Goal: Complete application form

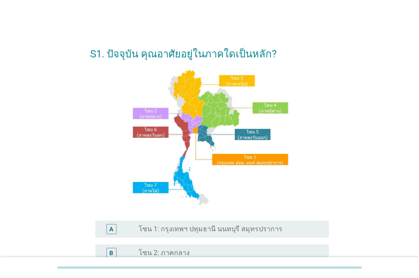
click at [199, 232] on label "โซน 1: กรุงเทพฯ ปทุมธานี นนทบุรี สมุทรปราการ" at bounding box center [211, 229] width 144 height 8
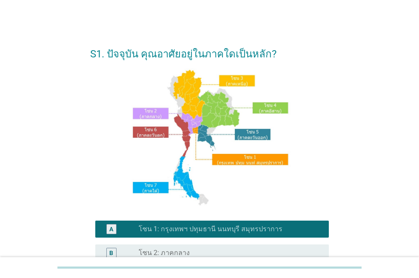
scroll to position [212, 0]
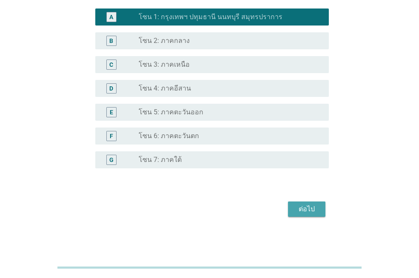
click at [308, 209] on div "ต่อไป" at bounding box center [306, 209] width 24 height 10
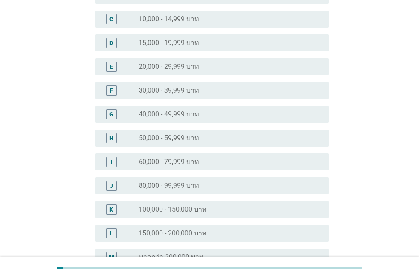
scroll to position [224, 0]
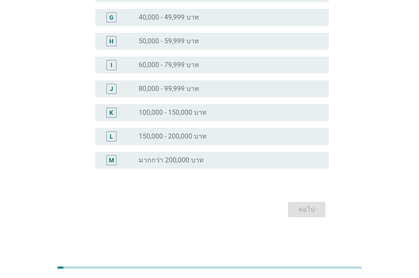
click at [170, 113] on label "100,000 - 150,000 บาท" at bounding box center [173, 112] width 68 height 8
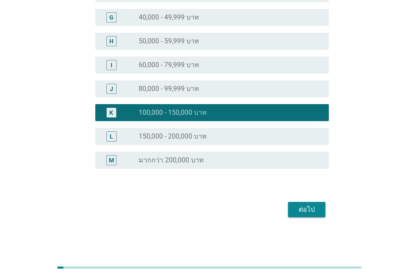
click at [307, 207] on div "ต่อไป" at bounding box center [306, 209] width 24 height 10
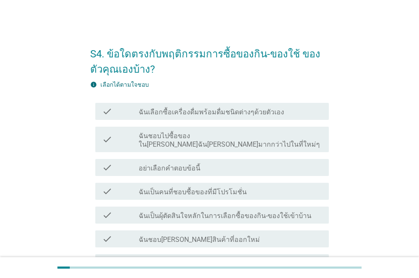
click at [223, 116] on label "ฉันเลือกซื้อเครื่องดื่มพร้อมดื่มชนิดต่างๆด้วยตัวเอง" at bounding box center [211, 112] width 145 height 8
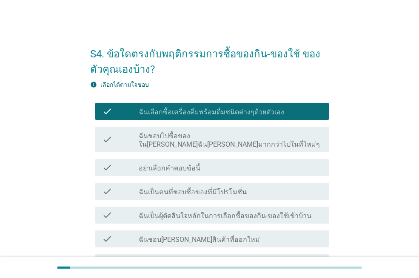
click at [269, 212] on label "ฉันเป็นผุ้ตัดสินใจหลักในการเลือกซื้อของกิน-ของใช้เข้าบ้าน" at bounding box center [225, 216] width 173 height 8
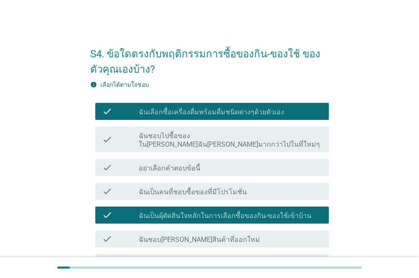
scroll to position [85, 0]
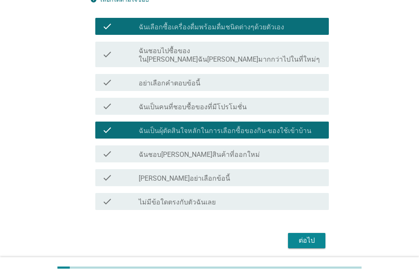
click at [230, 149] on div "check_box_outline_blank ฉันชอบ[PERSON_NAME]สินค้าที่ออกใหม่" at bounding box center [230, 154] width 183 height 10
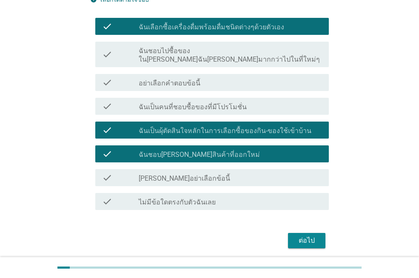
click at [316, 235] on div "ต่อไป" at bounding box center [306, 240] width 24 height 10
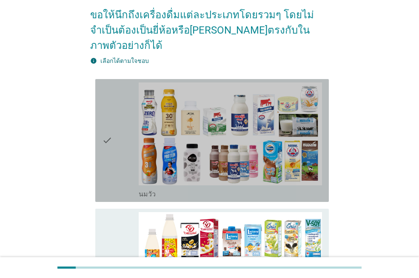
click at [116, 131] on div "check" at bounding box center [120, 140] width 37 height 116
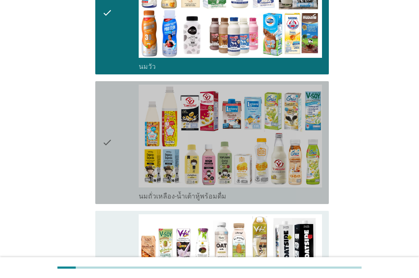
click at [120, 140] on div "check" at bounding box center [120, 143] width 37 height 116
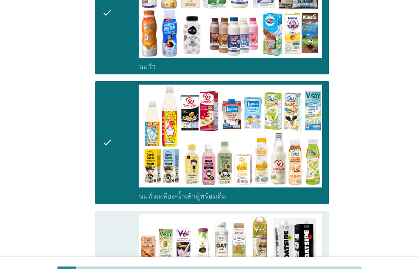
scroll to position [340, 0]
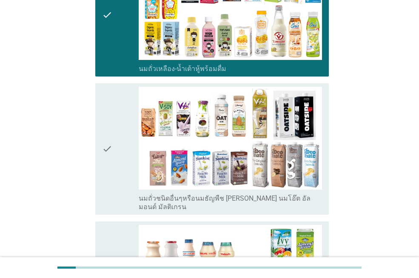
click at [120, 140] on div "check" at bounding box center [120, 149] width 37 height 124
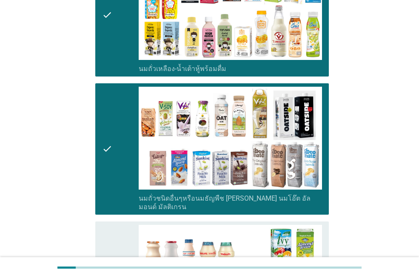
scroll to position [510, 0]
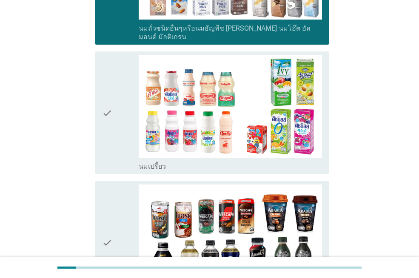
drag, startPoint x: 114, startPoint y: 112, endPoint x: 110, endPoint y: 123, distance: 11.8
click at [114, 112] on div "check" at bounding box center [120, 113] width 37 height 116
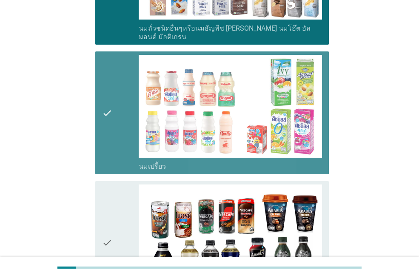
click at [102, 184] on icon "check" at bounding box center [107, 242] width 10 height 116
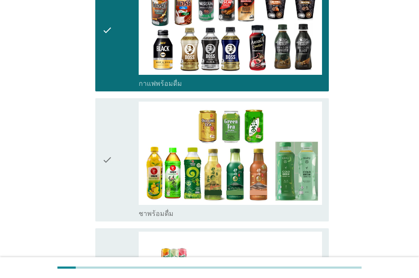
scroll to position [765, 0]
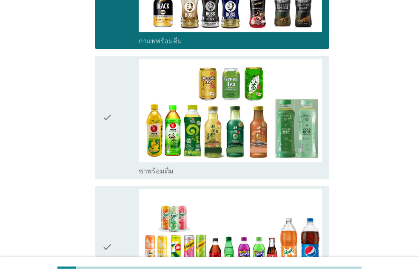
click at [106, 189] on icon "check" at bounding box center [107, 247] width 10 height 116
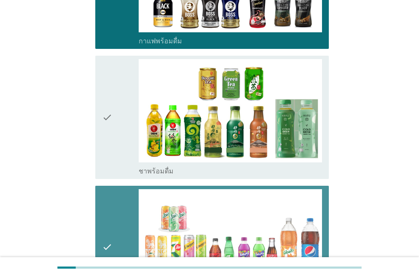
click at [106, 131] on icon "check" at bounding box center [107, 117] width 10 height 116
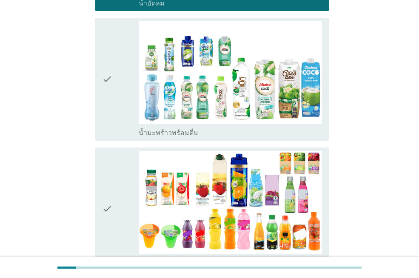
drag, startPoint x: 118, startPoint y: 152, endPoint x: 118, endPoint y: 133, distance: 19.1
click at [118, 152] on div "check" at bounding box center [120, 209] width 37 height 116
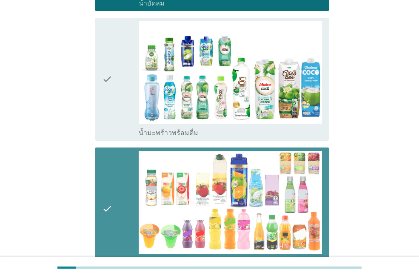
click at [120, 80] on div "check" at bounding box center [120, 79] width 37 height 116
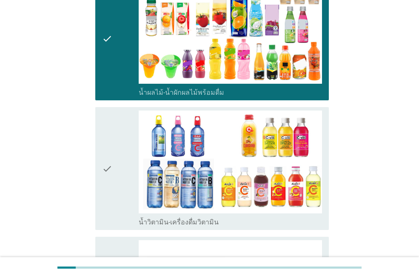
click at [116, 119] on div "check" at bounding box center [120, 168] width 37 height 116
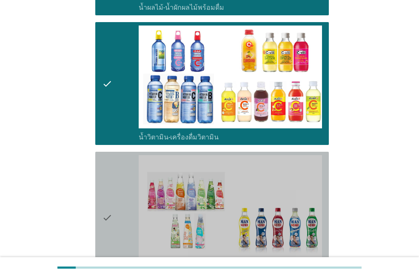
click at [116, 155] on div "check" at bounding box center [120, 217] width 37 height 124
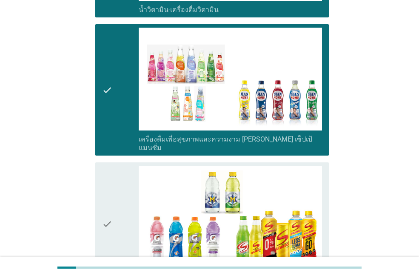
click at [119, 166] on div "check" at bounding box center [120, 224] width 37 height 116
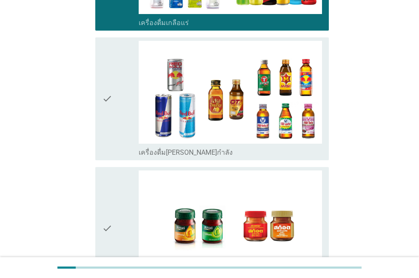
click at [117, 170] on div "check" at bounding box center [120, 228] width 37 height 116
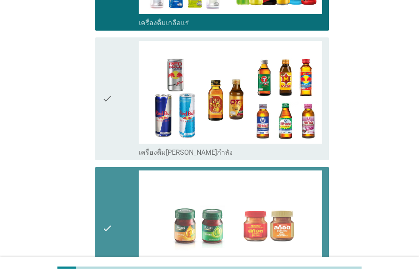
click at [109, 102] on icon "check" at bounding box center [107, 99] width 10 height 116
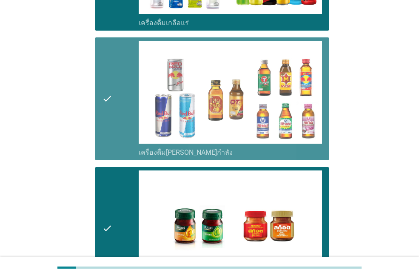
scroll to position [1802, 0]
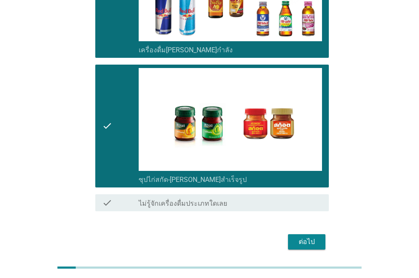
click at [306, 234] on button "ต่อไป" at bounding box center [306, 241] width 37 height 15
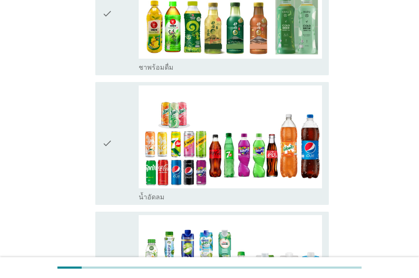
scroll to position [977, 0]
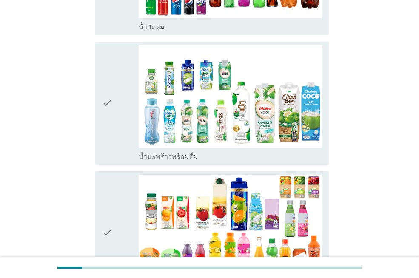
click at [122, 95] on div "check" at bounding box center [120, 103] width 37 height 116
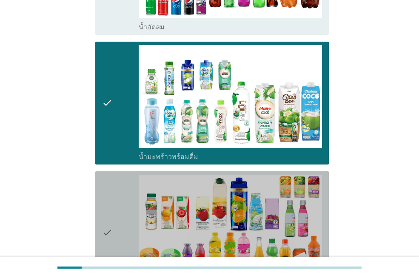
click at [127, 182] on div "check" at bounding box center [120, 233] width 37 height 116
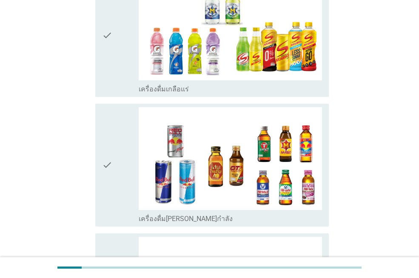
scroll to position [1741, 0]
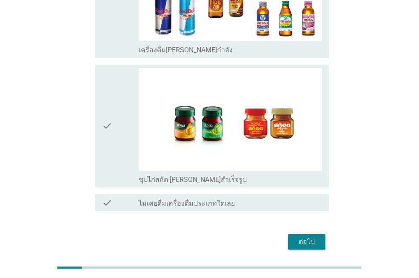
click at [309, 237] on div "ต่อไป" at bounding box center [306, 242] width 24 height 10
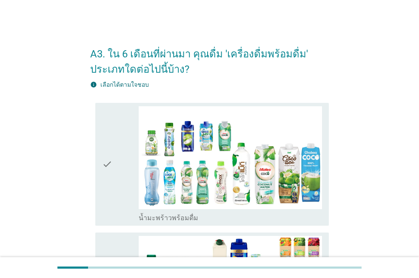
click at [118, 181] on div "check" at bounding box center [120, 164] width 37 height 116
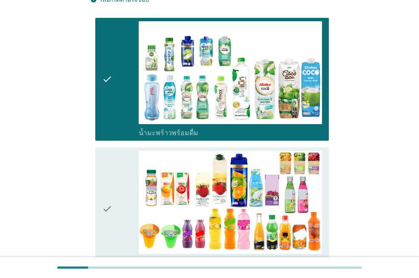
click at [122, 176] on div "check" at bounding box center [120, 209] width 37 height 116
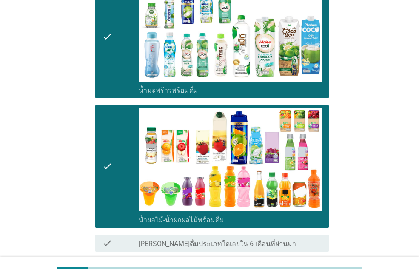
scroll to position [200, 0]
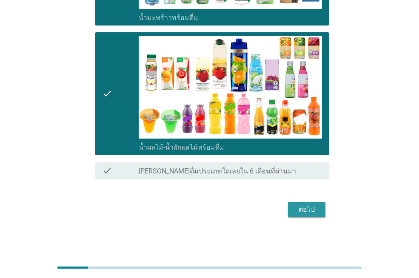
click at [307, 211] on div "ต่อไป" at bounding box center [306, 209] width 24 height 10
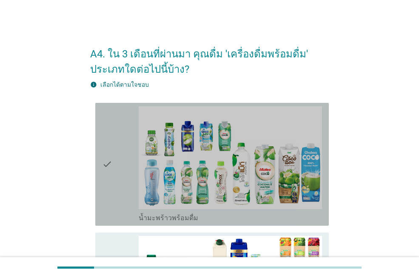
click at [115, 177] on div "check" at bounding box center [120, 164] width 37 height 116
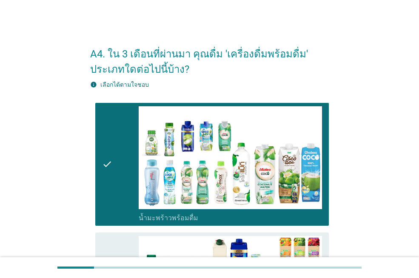
scroll to position [85, 0]
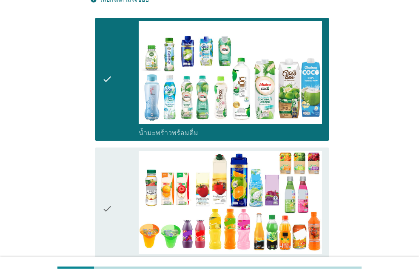
click at [115, 177] on div "check" at bounding box center [120, 209] width 37 height 116
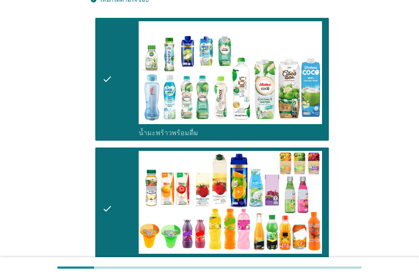
scroll to position [200, 0]
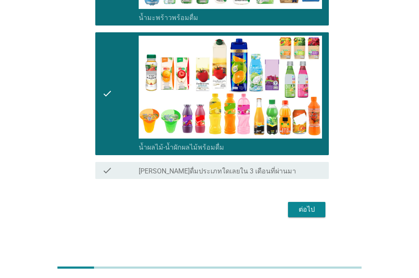
click at [317, 212] on div "ต่อไป" at bounding box center [306, 209] width 24 height 10
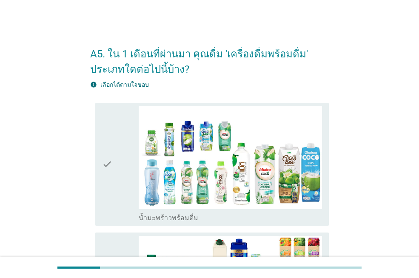
click at [114, 179] on div "check" at bounding box center [120, 164] width 37 height 116
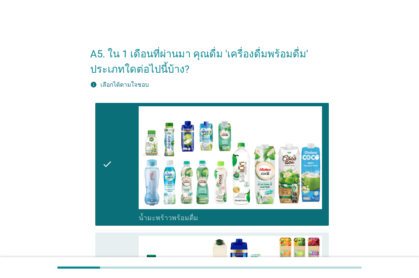
scroll to position [85, 0]
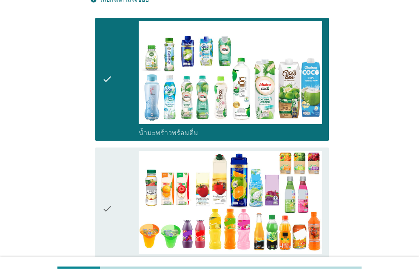
click at [120, 196] on div "check" at bounding box center [120, 209] width 37 height 116
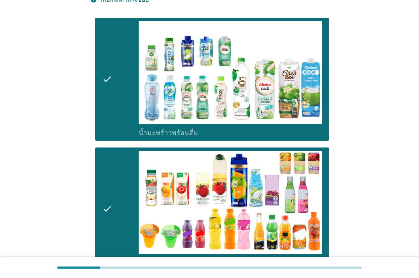
scroll to position [200, 0]
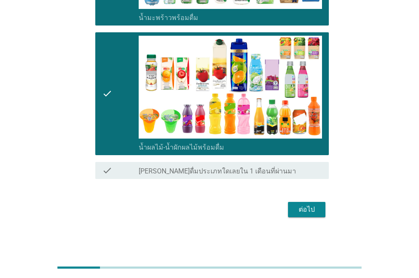
click at [308, 209] on div "ต่อไป" at bounding box center [306, 209] width 24 height 10
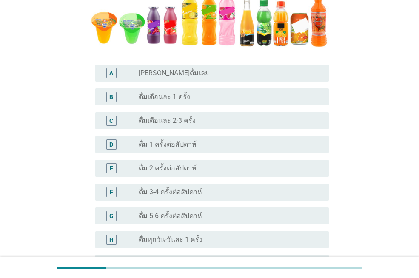
scroll to position [316, 0]
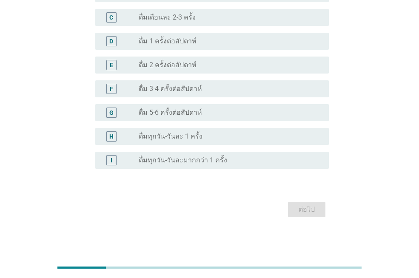
click at [182, 138] on label "ดื่มทุกวัน-วันละ 1 ครั้ง" at bounding box center [171, 136] width 64 height 8
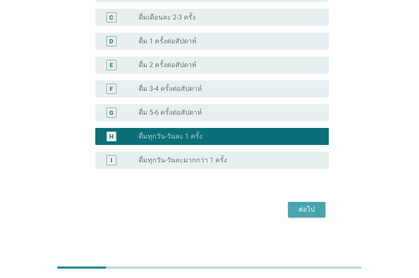
click at [309, 205] on div "ต่อไป" at bounding box center [306, 209] width 24 height 10
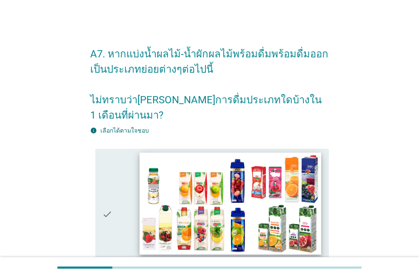
scroll to position [85, 0]
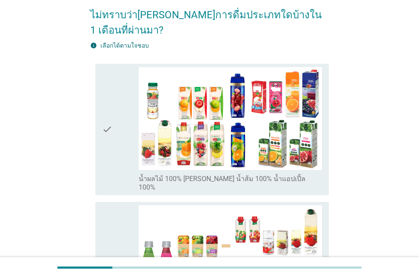
click at [109, 125] on icon "check" at bounding box center [107, 129] width 10 height 124
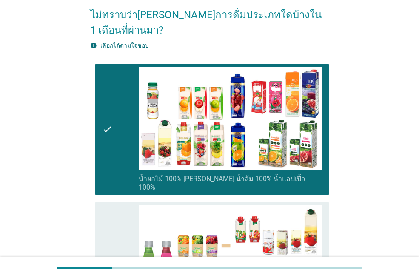
scroll to position [297, 0]
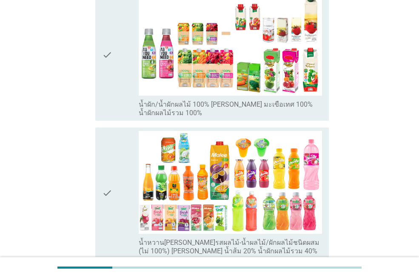
click at [121, 57] on div "check" at bounding box center [120, 55] width 37 height 124
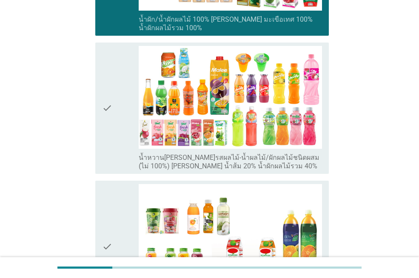
scroll to position [425, 0]
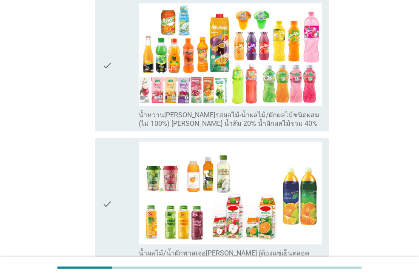
click at [127, 155] on div "check" at bounding box center [120, 203] width 37 height 124
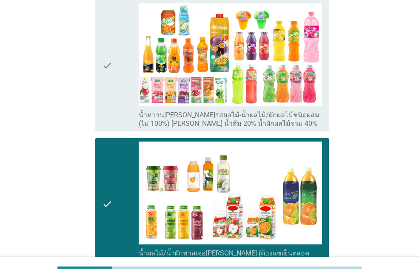
scroll to position [531, 0]
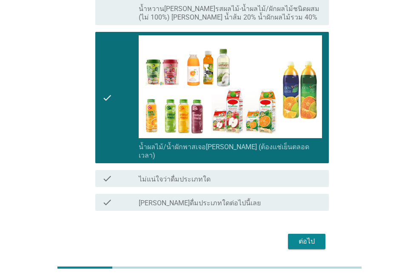
click at [301, 236] on div "ต่อไป" at bounding box center [306, 241] width 24 height 10
